Goal: Transaction & Acquisition: Purchase product/service

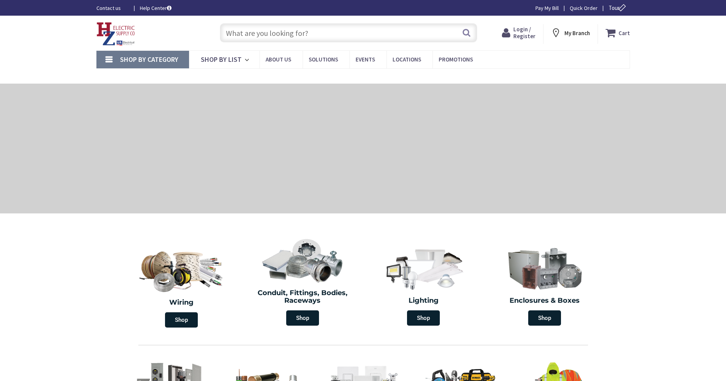
type input "Cauterskill Rd, [GEOGRAPHIC_DATA], [GEOGRAPHIC_DATA] 12414, [GEOGRAPHIC_DATA]"
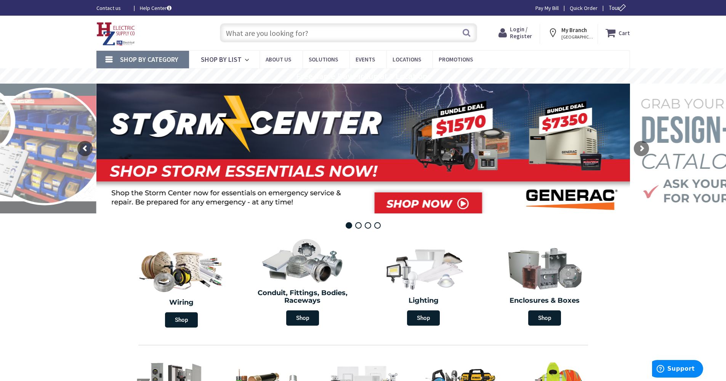
click at [518, 35] on span "Login / Register" at bounding box center [521, 33] width 22 height 14
click at [619, 28] on icon at bounding box center [612, 33] width 13 height 14
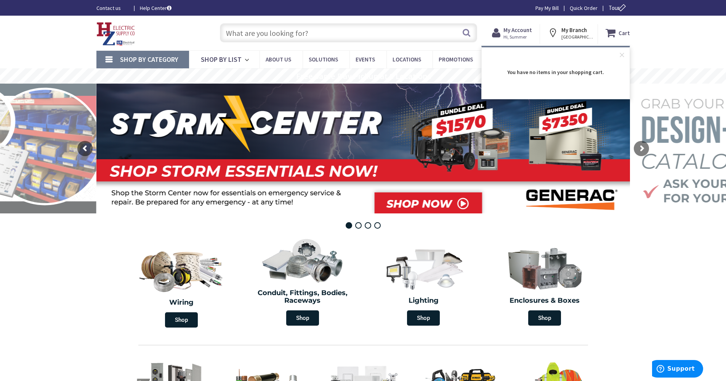
click at [647, 43] on div "Skip to Content Toggle Nav Search Cart My Cart Close" at bounding box center [363, 33] width 572 height 35
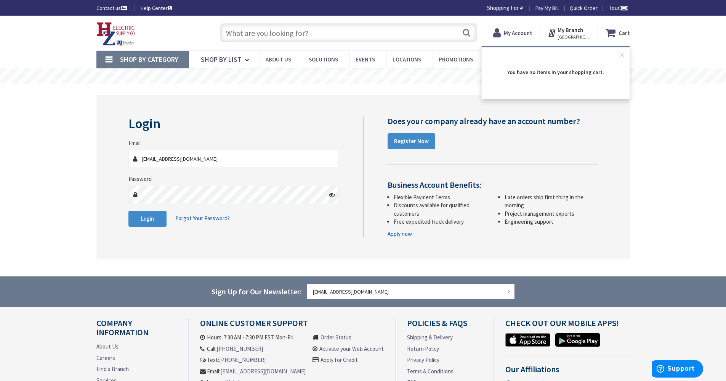
click at [686, 50] on div "Shop By Category Conduit and Fittings Cable Tray & Accessories Cable Trays Cabl…" at bounding box center [363, 59] width 726 height 18
click at [523, 36] on strong "My Account" at bounding box center [518, 32] width 29 height 7
drag, startPoint x: 198, startPoint y: 159, endPoint x: 103, endPoint y: 158, distance: 94.2
click at [104, 157] on div "Login Invalid login or password Email tstein@tzelectricinc.com Password Login F…" at bounding box center [363, 177] width 534 height 164
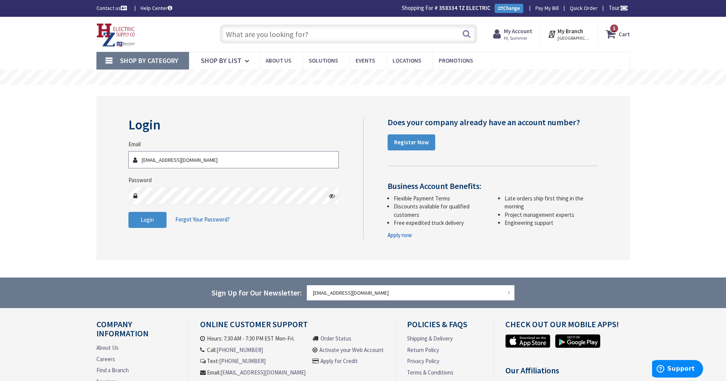
type input "Sgiovene@tzelectricinc.com"
click at [121, 189] on div "Login Invalid login or password Email Sgiovene@tzelectricinc.com Password Login…" at bounding box center [363, 178] width 534 height 164
click at [334, 198] on icon at bounding box center [332, 196] width 6 height 6
click at [159, 217] on button "Login" at bounding box center [148, 220] width 38 height 16
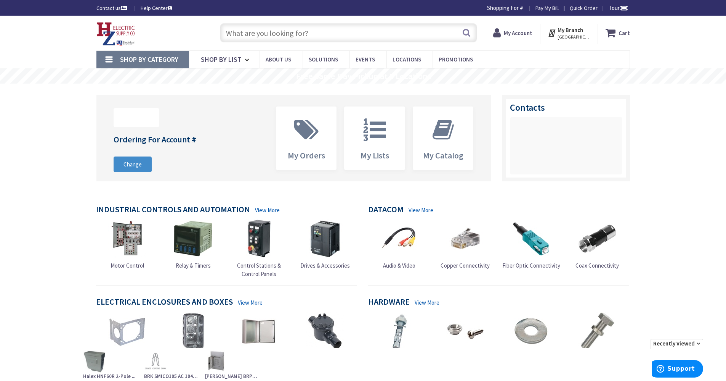
click at [623, 32] on strong "Cart" at bounding box center [624, 33] width 11 height 14
click at [524, 31] on strong "My Account" at bounding box center [518, 32] width 29 height 7
click at [519, 33] on strong "My Account" at bounding box center [518, 32] width 29 height 7
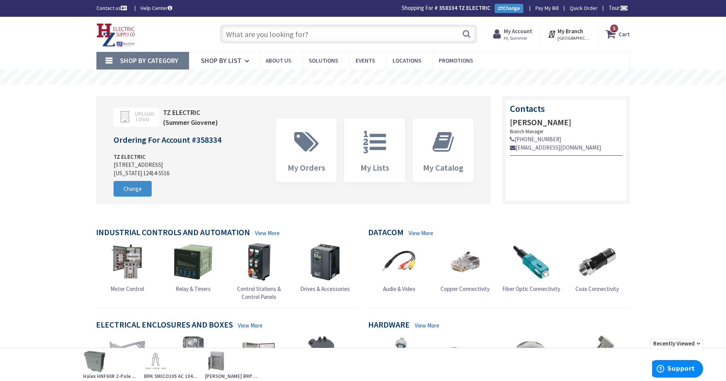
click at [612, 32] on span "3 3 items" at bounding box center [615, 29] width 10 height 10
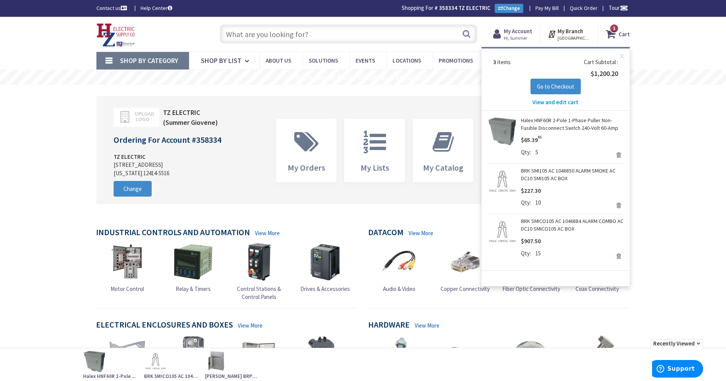
click at [365, 30] on input "text" at bounding box center [348, 33] width 257 height 19
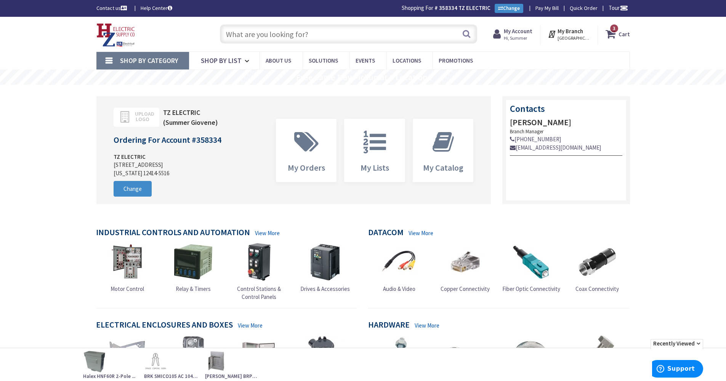
click at [381, 37] on input "text" at bounding box center [348, 33] width 257 height 19
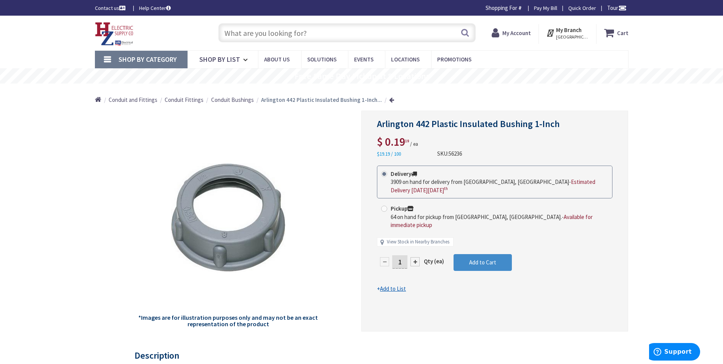
drag, startPoint x: 405, startPoint y: 247, endPoint x: 374, endPoint y: 245, distance: 30.2
click at [374, 245] on div "Arlington 442 Plastic Insulated Bushing 1-Inch $ 0.19 19 / ea $19.19 / 100 SKU:…" at bounding box center [495, 221] width 267 height 221
type input "50"
click at [487, 254] on form "This product is Discontinued Delivery 3909 on hand for delivery from Middletown…" at bounding box center [495, 229] width 236 height 127
click at [487, 259] on span "Add to Cart" at bounding box center [482, 262] width 27 height 7
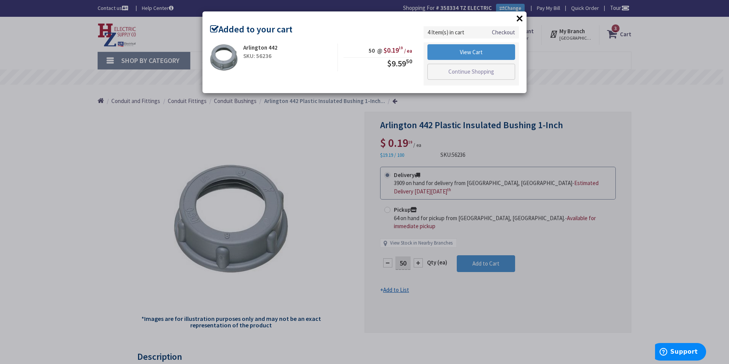
click at [522, 17] on button "×" at bounding box center [519, 18] width 11 height 11
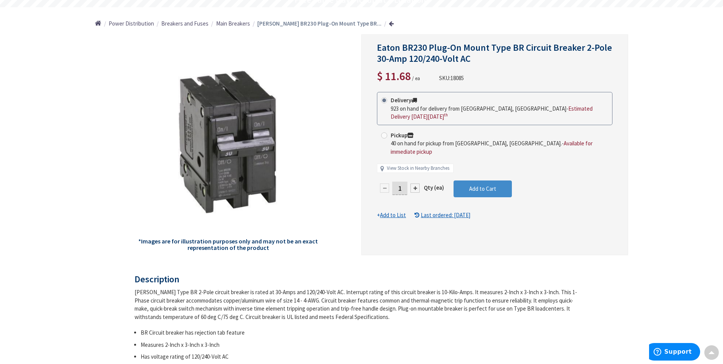
scroll to position [77, 0]
drag, startPoint x: 402, startPoint y: 182, endPoint x: 369, endPoint y: 180, distance: 33.3
click at [369, 180] on div "[PERSON_NAME] BR230 Plug-On Mount Type BR Circuit Breaker 2-Pole 30-Amp 120/240…" at bounding box center [495, 144] width 267 height 221
type input "5"
click at [457, 179] on form "This product is Discontinued Delivery 923 on hand for delivery from [GEOGRAPHIC…" at bounding box center [495, 155] width 236 height 127
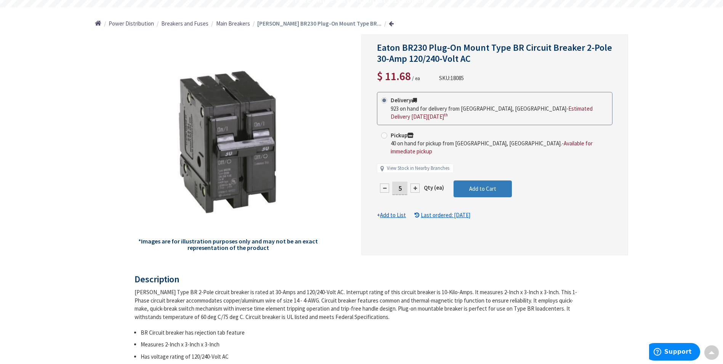
click at [474, 185] on span "Add to Cart" at bounding box center [482, 188] width 27 height 7
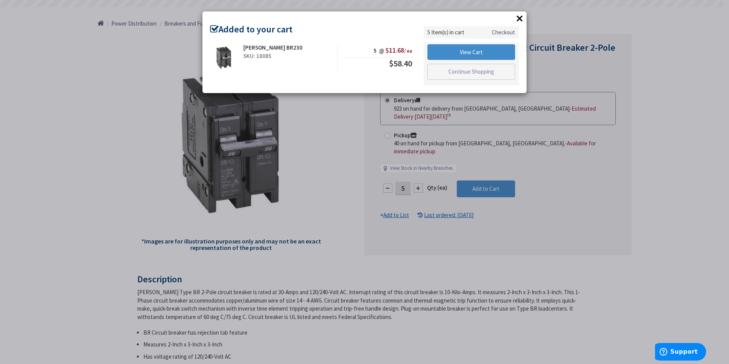
click at [521, 18] on button "×" at bounding box center [519, 18] width 11 height 11
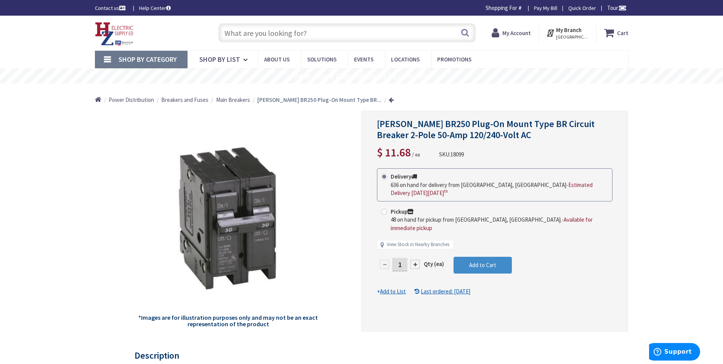
drag, startPoint x: 403, startPoint y: 256, endPoint x: 385, endPoint y: 265, distance: 19.8
click at [385, 265] on div "1 Qty (ea) Add to Cart" at bounding box center [495, 268] width 236 height 23
type input "5"
click at [482, 255] on form "This product is Discontinued Delivery 636 on hand for delivery from [GEOGRAPHIC…" at bounding box center [495, 231] width 236 height 127
click at [485, 261] on span "Add to Cart" at bounding box center [482, 264] width 27 height 7
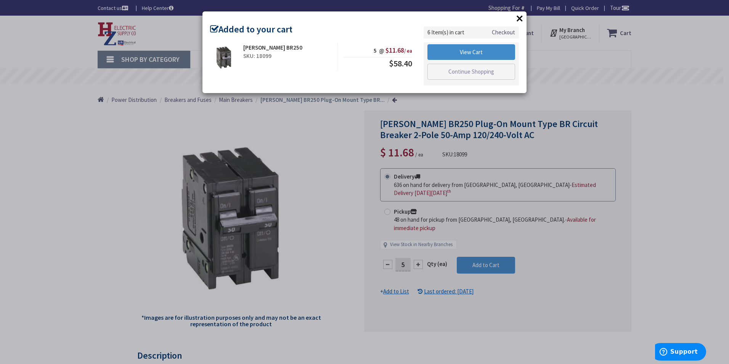
click at [519, 21] on button "×" at bounding box center [519, 18] width 11 height 11
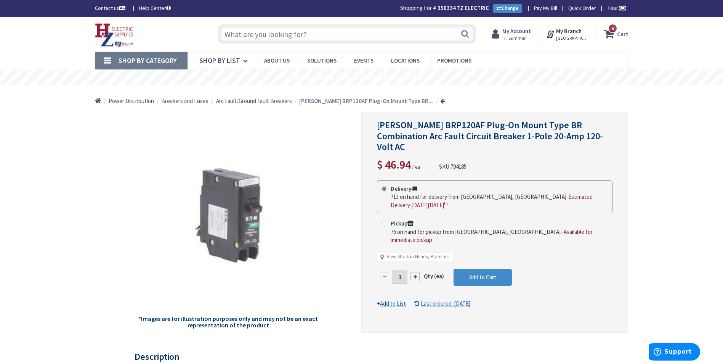
click at [413, 272] on div at bounding box center [415, 276] width 9 height 9
click at [413, 255] on div at bounding box center [495, 222] width 266 height 220
click at [414, 272] on div at bounding box center [415, 276] width 9 height 9
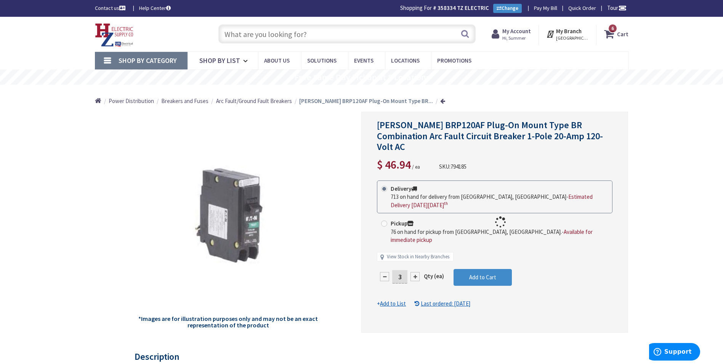
click at [414, 255] on div at bounding box center [495, 222] width 266 height 220
click at [416, 272] on div at bounding box center [415, 276] width 9 height 9
type input "5"
click at [489, 273] on span "Add to Cart" at bounding box center [482, 276] width 27 height 7
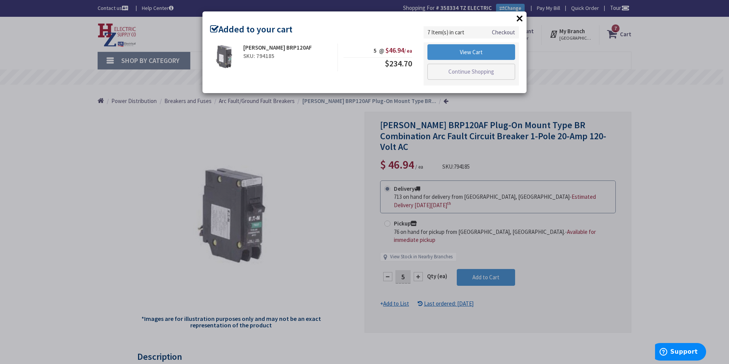
click at [519, 18] on button "×" at bounding box center [519, 18] width 11 height 11
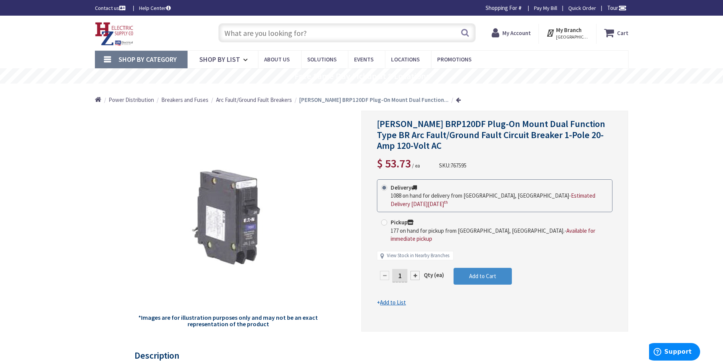
drag, startPoint x: 400, startPoint y: 267, endPoint x: 378, endPoint y: 268, distance: 22.1
click at [378, 268] on div "1" at bounding box center [400, 275] width 46 height 15
type input "5"
click at [488, 272] on form "This product is Discontinued Delivery 1088 on hand for delivery from Middletown…" at bounding box center [495, 242] width 236 height 127
click at [501, 269] on button "Add to Cart" at bounding box center [483, 276] width 58 height 17
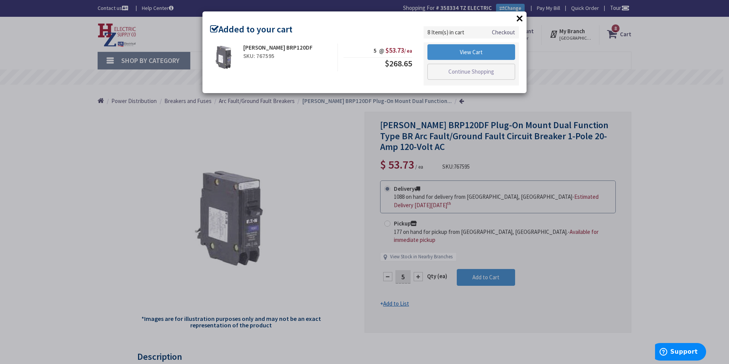
click at [520, 17] on button "×" at bounding box center [519, 18] width 11 height 11
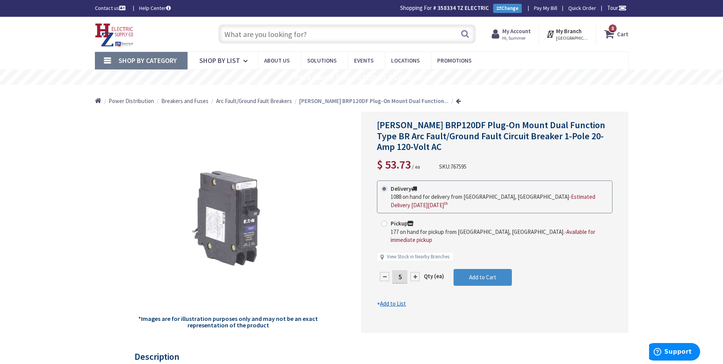
click at [343, 41] on input "text" at bounding box center [347, 33] width 257 height 19
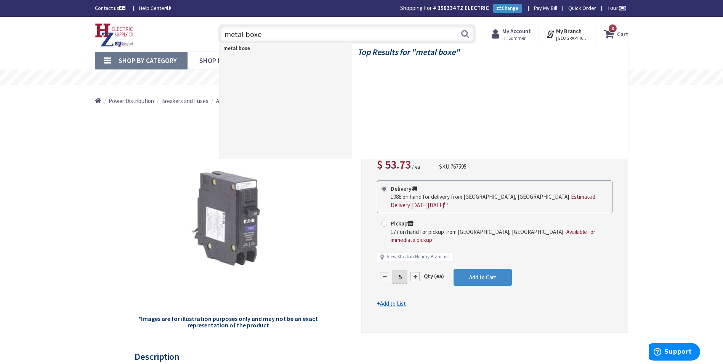
type input "metal boxes"
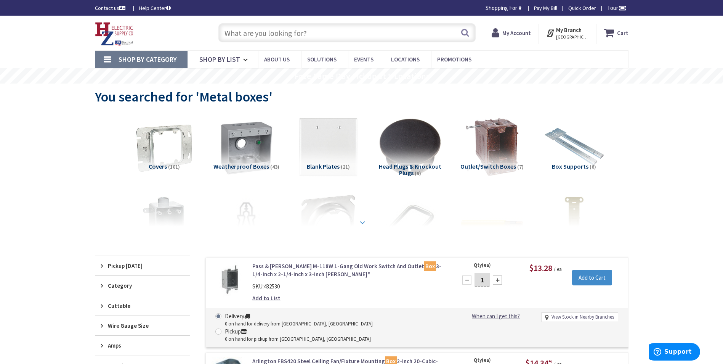
click at [365, 219] on strong at bounding box center [362, 222] width 9 height 8
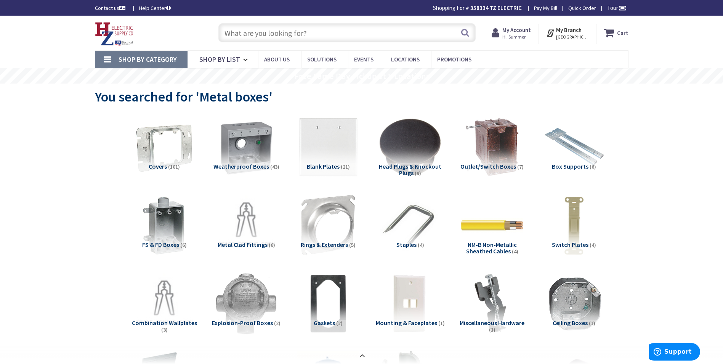
click at [289, 34] on input "text" at bounding box center [347, 32] width 257 height 19
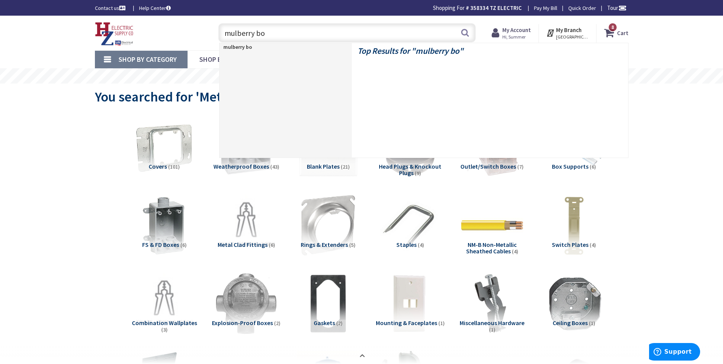
type input "mulberry box"
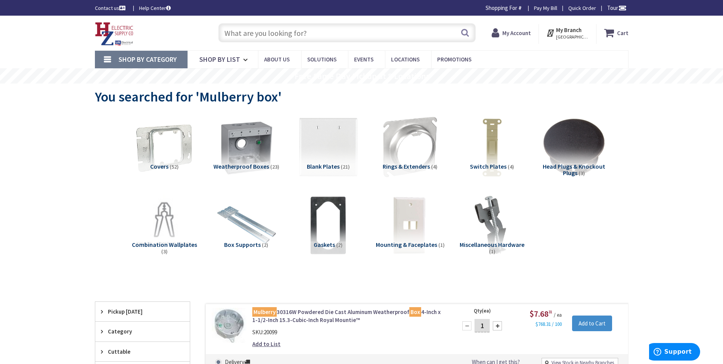
click at [276, 26] on input "text" at bounding box center [347, 32] width 257 height 19
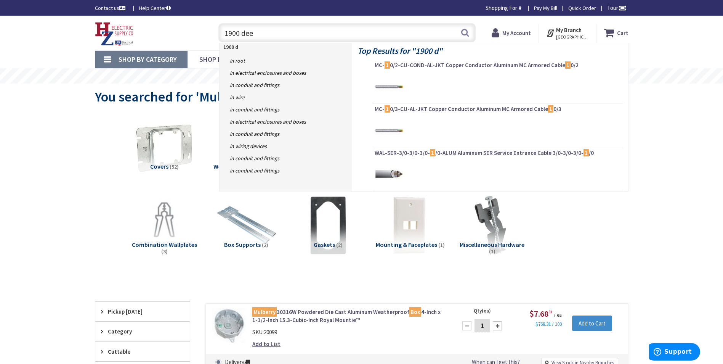
type input "1900 deep"
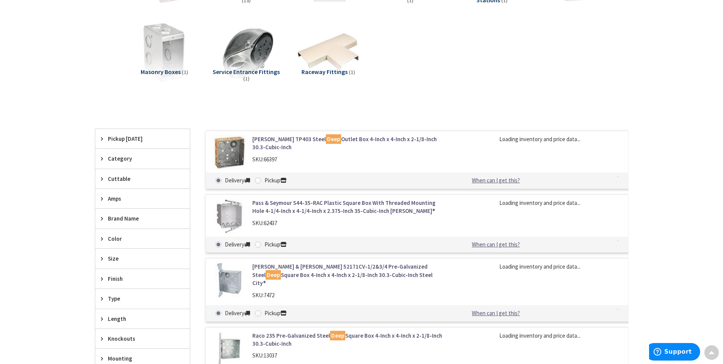
scroll to position [191, 0]
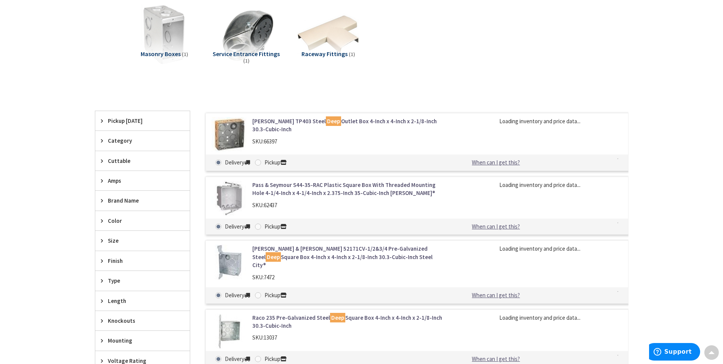
click at [381, 121] on link "[PERSON_NAME] TP403 Steel Deep Outlet Box 4-Inch x 4-Inch x 2-1/8-Inch 30.3-Cub…" at bounding box center [349, 125] width 194 height 16
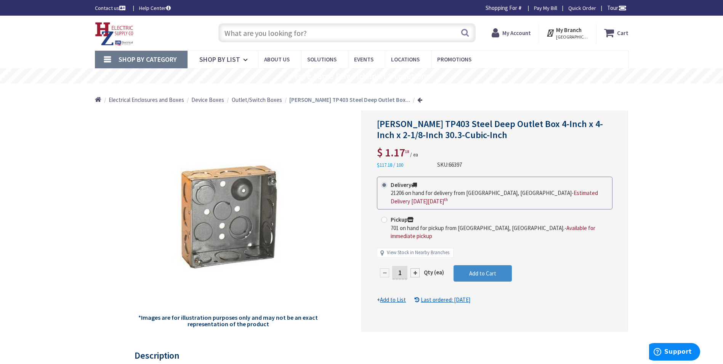
click at [405, 265] on div "1" at bounding box center [400, 272] width 46 height 15
click at [405, 266] on input "1" at bounding box center [399, 272] width 15 height 13
type input "15"
click at [475, 263] on form "This product is Discontinued Delivery 21206 on hand for delivery from Middletow…" at bounding box center [495, 240] width 236 height 127
click at [475, 270] on span "Add to Cart" at bounding box center [482, 273] width 27 height 7
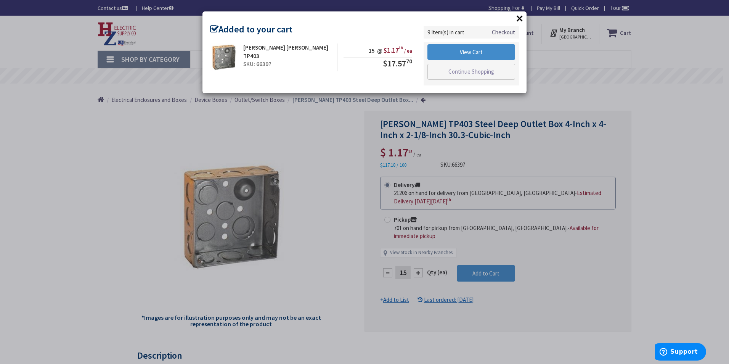
click at [517, 18] on button "×" at bounding box center [519, 18] width 11 height 11
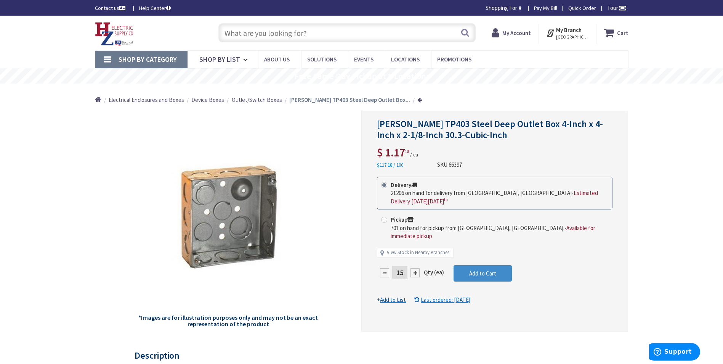
click at [617, 32] on icon at bounding box center [610, 33] width 13 height 14
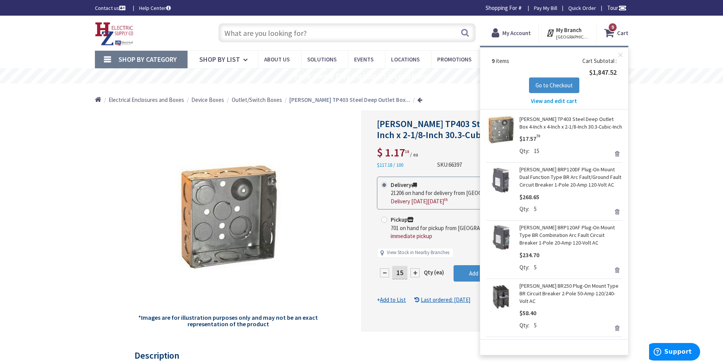
click at [558, 100] on span "View and edit cart" at bounding box center [554, 100] width 46 height 7
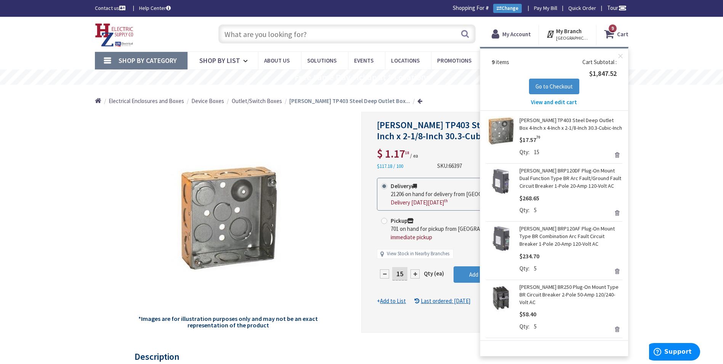
click at [558, 100] on span "View and edit cart" at bounding box center [554, 101] width 46 height 7
click at [558, 102] on span "View and edit cart" at bounding box center [554, 101] width 46 height 7
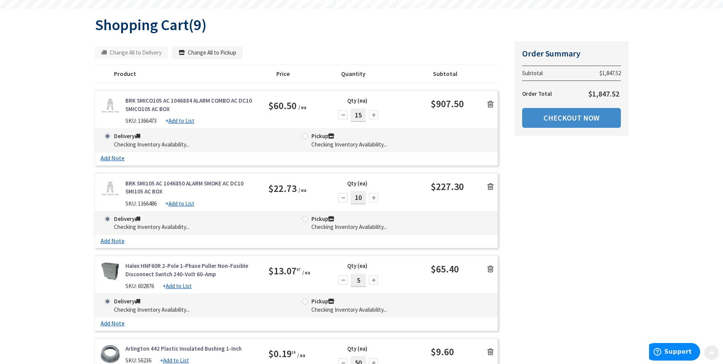
scroll to position [76, 0]
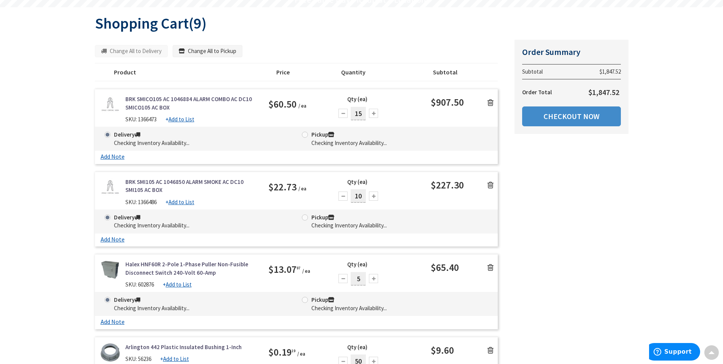
click at [344, 115] on div at bounding box center [343, 113] width 9 height 9
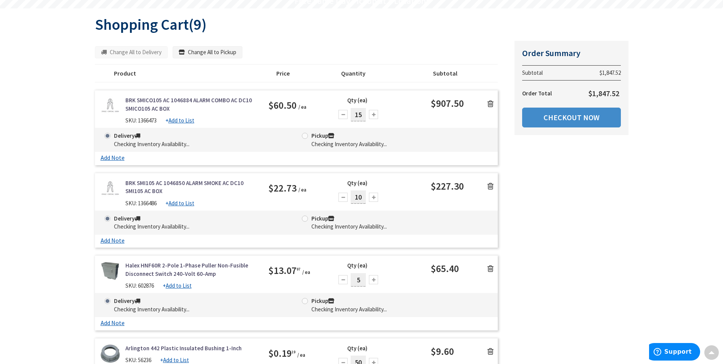
scroll to position [77, 0]
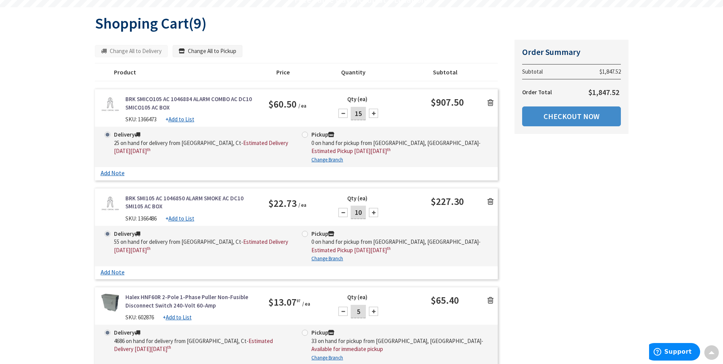
drag, startPoint x: 363, startPoint y: 110, endPoint x: 344, endPoint y: 124, distance: 23.6
click at [344, 124] on div "Qty (ea) 15" at bounding box center [359, 111] width 46 height 32
type input "12"
drag, startPoint x: 599, startPoint y: 238, endPoint x: 596, endPoint y: 246, distance: 8.8
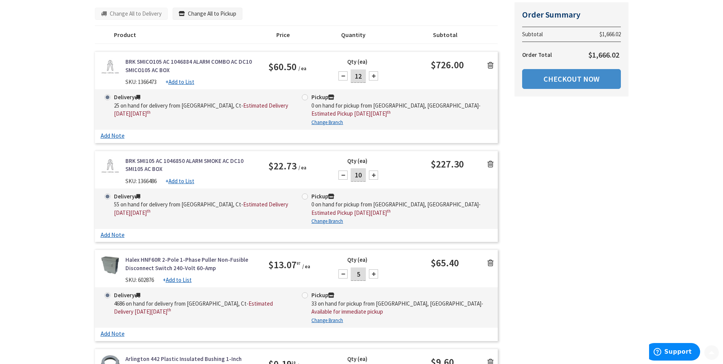
scroll to position [116, 0]
click at [591, 72] on link "Checkout Now" at bounding box center [571, 78] width 99 height 20
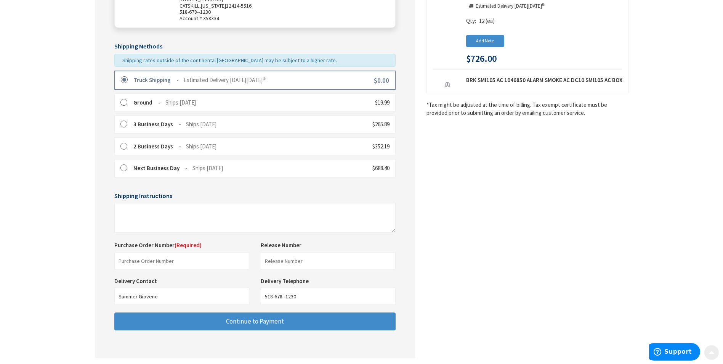
scroll to position [153, 0]
click at [176, 262] on input "text" at bounding box center [181, 260] width 135 height 17
type input "Shop Stock"
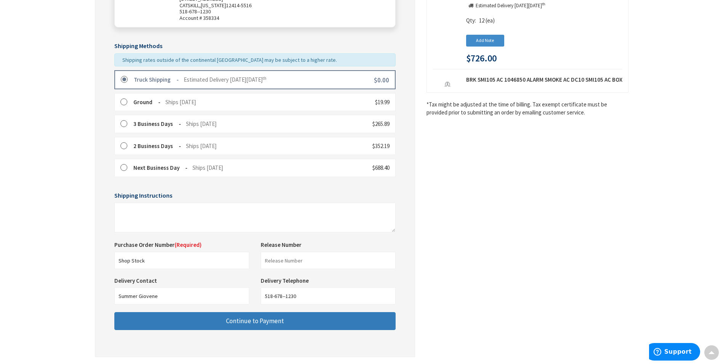
click at [198, 321] on button "Continue to Payment" at bounding box center [254, 321] width 281 height 18
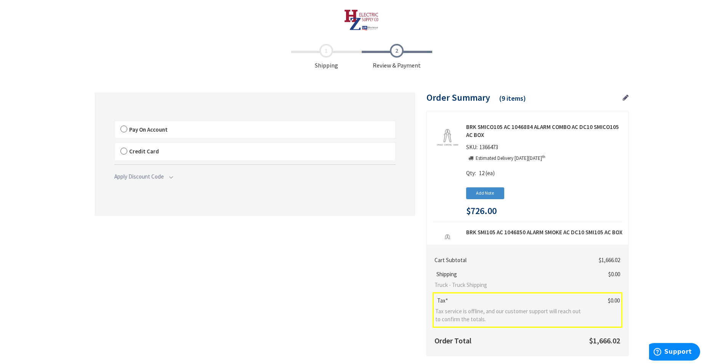
click at [341, 123] on label "Pay On Account" at bounding box center [255, 130] width 281 height 18
click at [115, 122] on input "Pay On Account" at bounding box center [115, 122] width 0 height 0
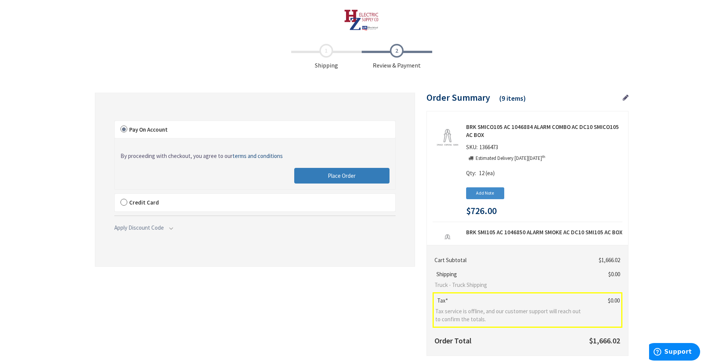
click at [360, 172] on button "Place Order" at bounding box center [341, 176] width 95 height 16
